Goal: Use online tool/utility

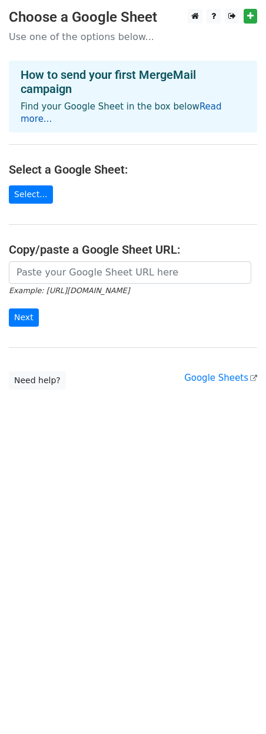
click at [184, 104] on link "Read more..." at bounding box center [121, 112] width 201 height 23
click at [37, 186] on link "Select..." at bounding box center [31, 194] width 44 height 18
click at [133, 516] on html "Choose a Google Sheet Use one of the options below... How to send your first Me…" at bounding box center [133, 367] width 266 height 734
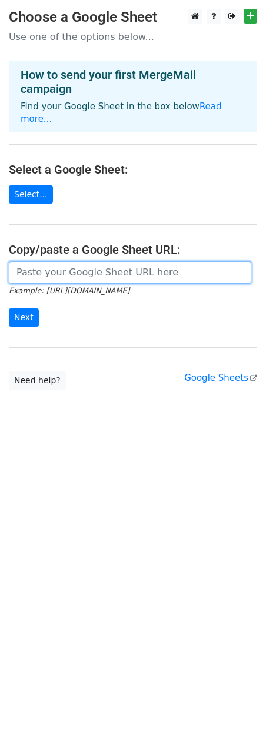
click at [32, 268] on input "url" at bounding box center [130, 272] width 243 height 22
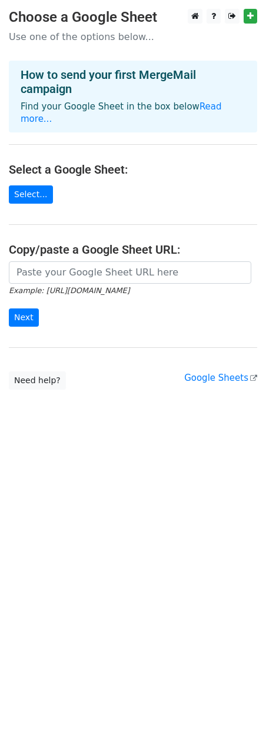
drag, startPoint x: 39, startPoint y: 278, endPoint x: 206, endPoint y: 275, distance: 166.6
click at [206, 275] on form "Example: https://docs.google.com/spreadsheets/d/abc/edit Next" at bounding box center [133, 294] width 248 height 66
click at [219, 280] on form "Example: https://docs.google.com/spreadsheets/d/abc/edit Next" at bounding box center [133, 294] width 248 height 66
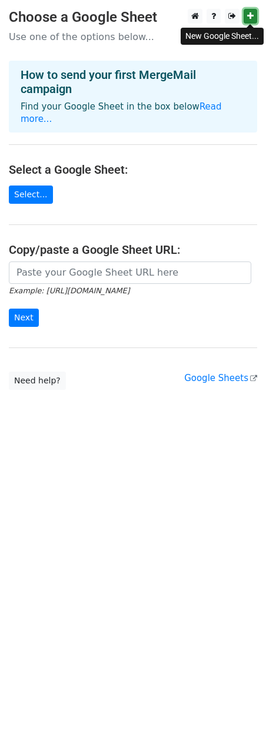
click at [249, 15] on icon at bounding box center [250, 16] width 6 height 8
